Goal: Task Accomplishment & Management: Manage account settings

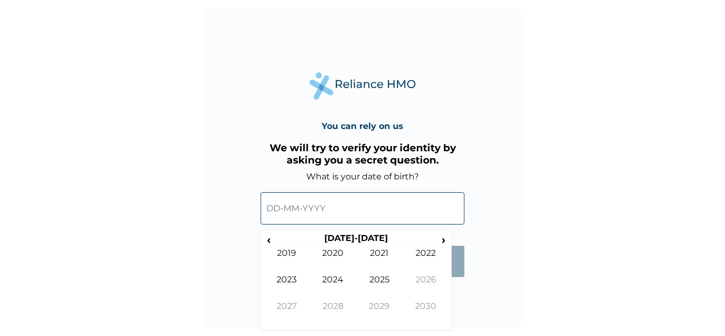
click at [278, 209] on input "text" at bounding box center [362, 208] width 204 height 32
click at [269, 239] on span "‹" at bounding box center [268, 239] width 11 height 13
click at [266, 241] on span "‹" at bounding box center [268, 239] width 11 height 13
click at [377, 255] on td "2001" at bounding box center [379, 261] width 47 height 27
click at [286, 302] on td "Sep" at bounding box center [286, 314] width 47 height 27
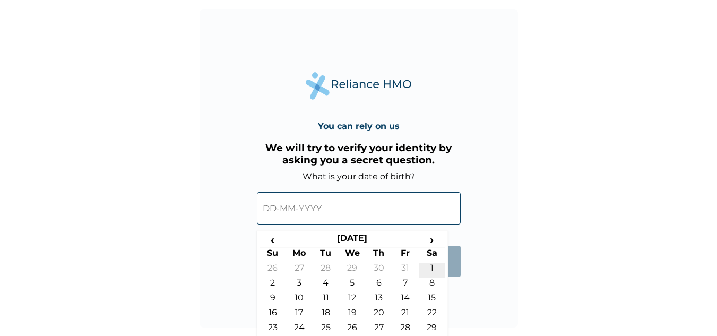
click at [430, 267] on td "1" at bounding box center [431, 270] width 27 height 15
type input "[DATE]"
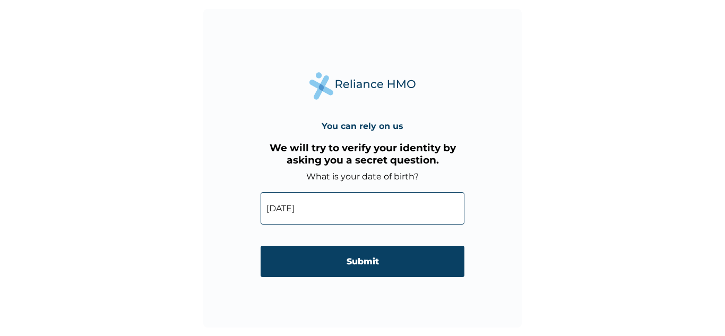
click at [430, 267] on input "Submit" at bounding box center [362, 261] width 204 height 31
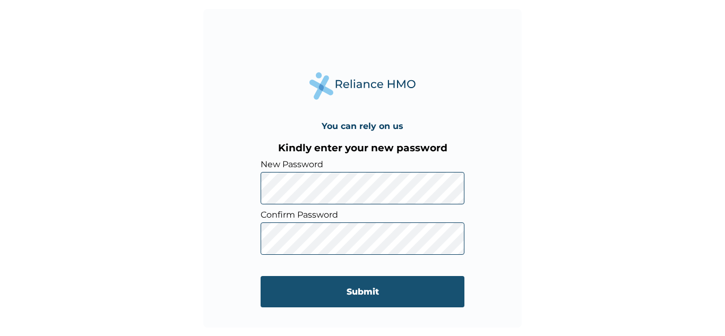
click at [337, 292] on input "Submit" at bounding box center [362, 291] width 204 height 31
